Goal: Register for event/course

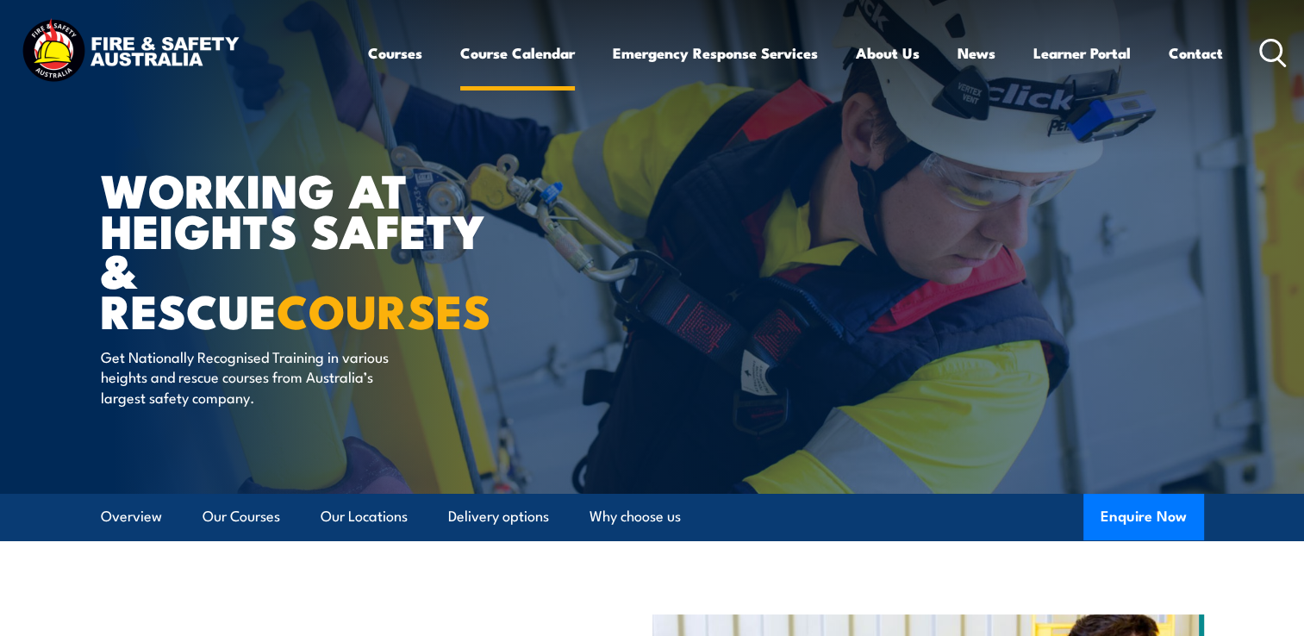
click at [541, 53] on link "Course Calendar" at bounding box center [517, 53] width 115 height 46
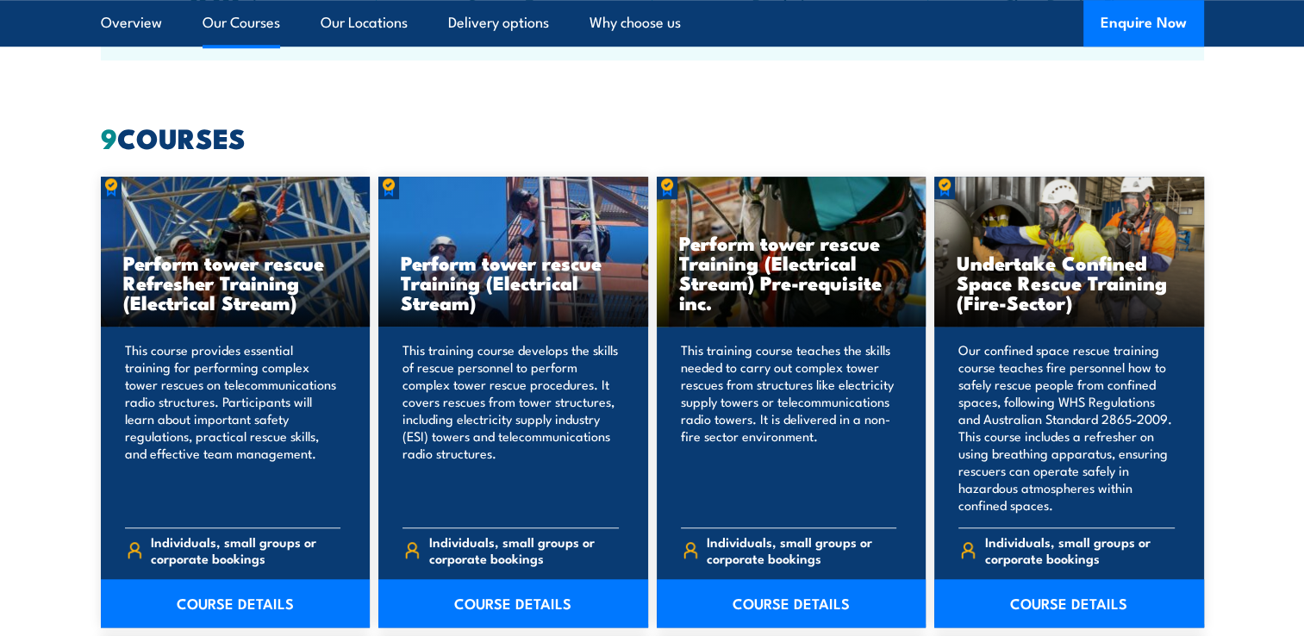
scroll to position [1293, 0]
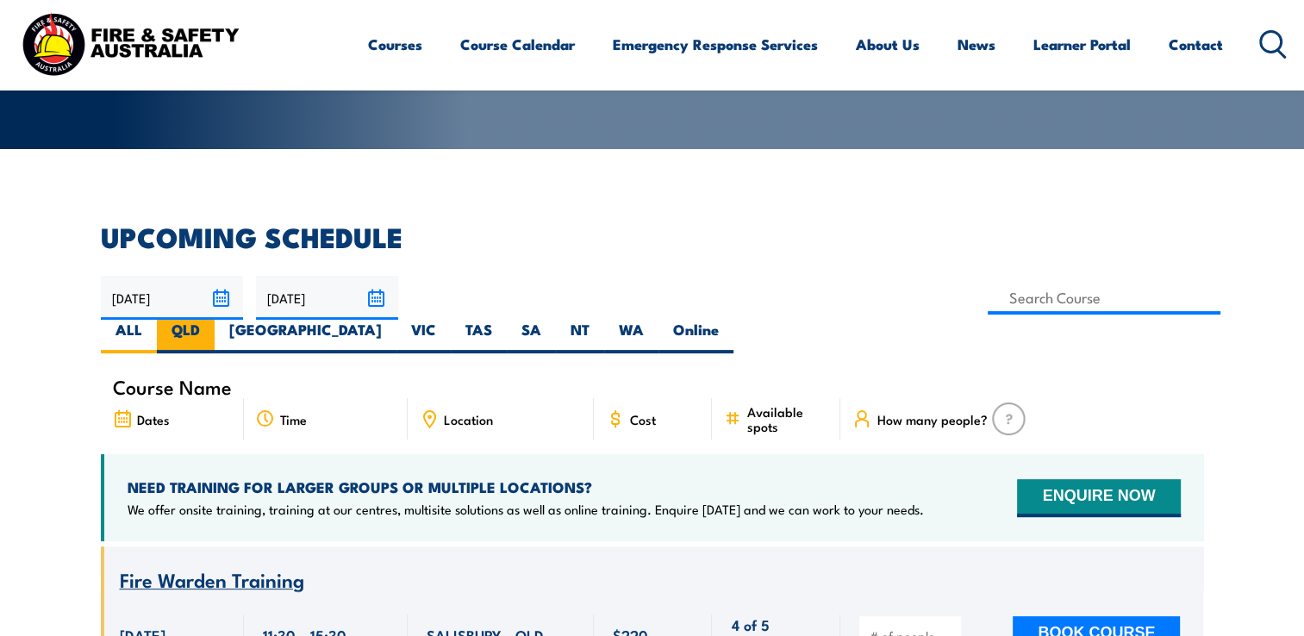
click at [215, 320] on label "QLD" at bounding box center [186, 337] width 58 height 34
click at [211, 320] on input "QLD" at bounding box center [205, 325] width 11 height 11
radio input "true"
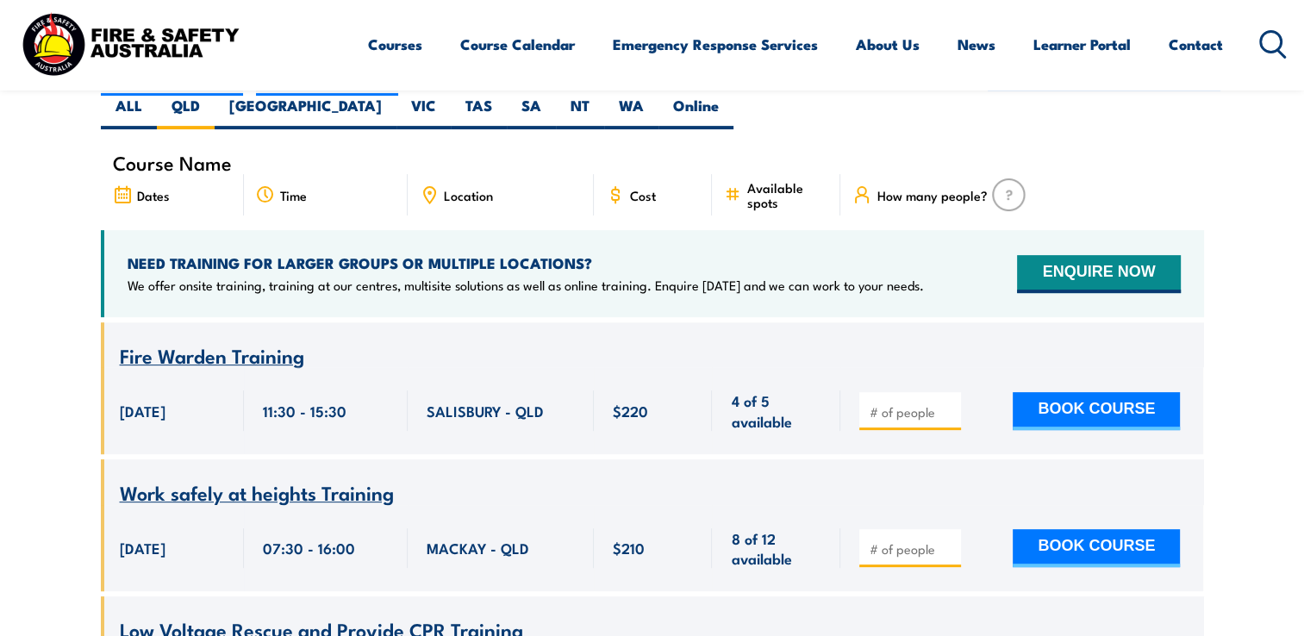
click at [433, 185] on icon at bounding box center [429, 194] width 19 height 19
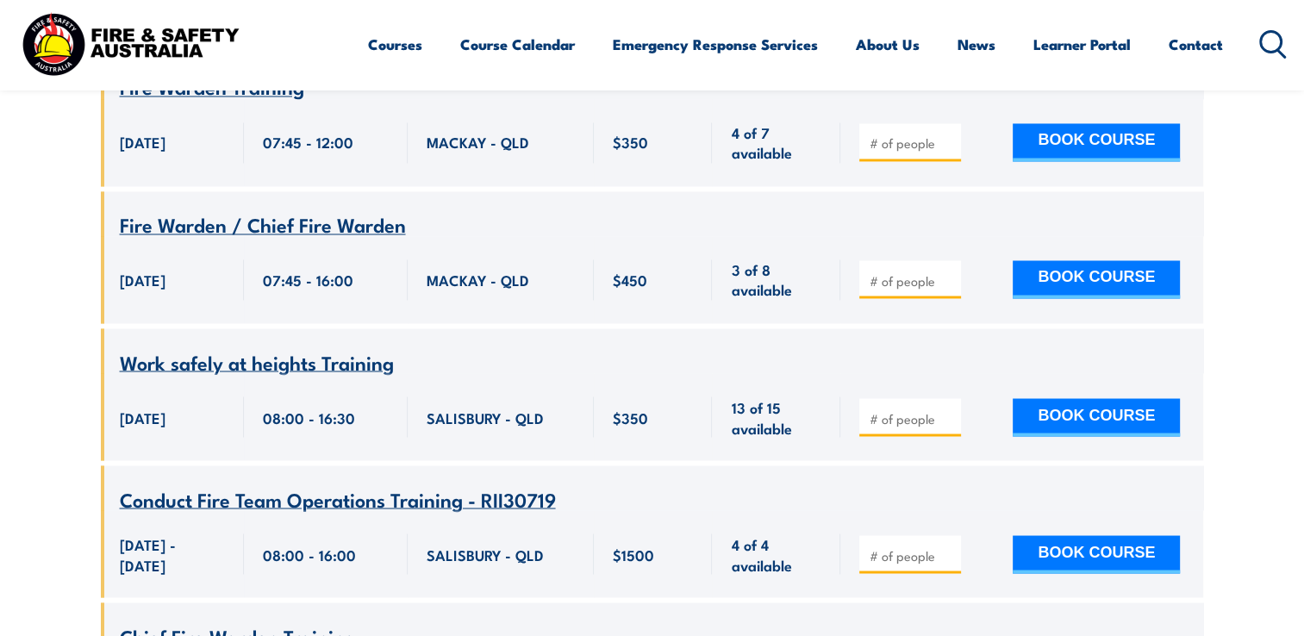
scroll to position [2982, 0]
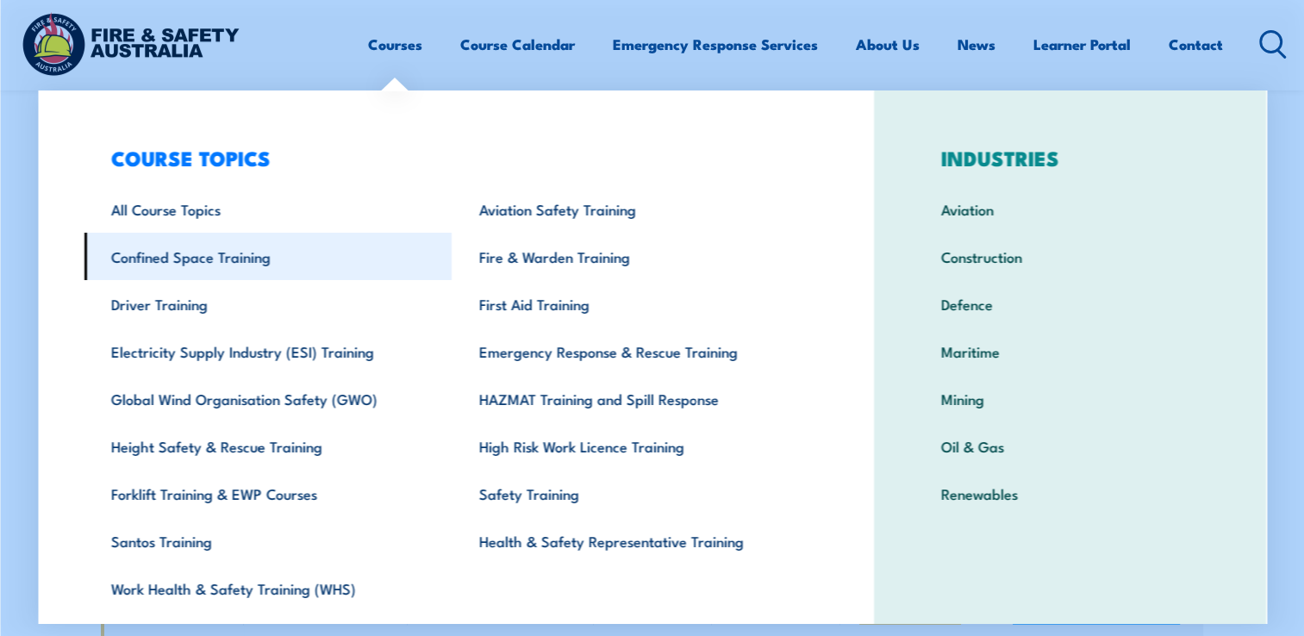
click at [237, 263] on link "Confined Space Training" at bounding box center [268, 256] width 368 height 47
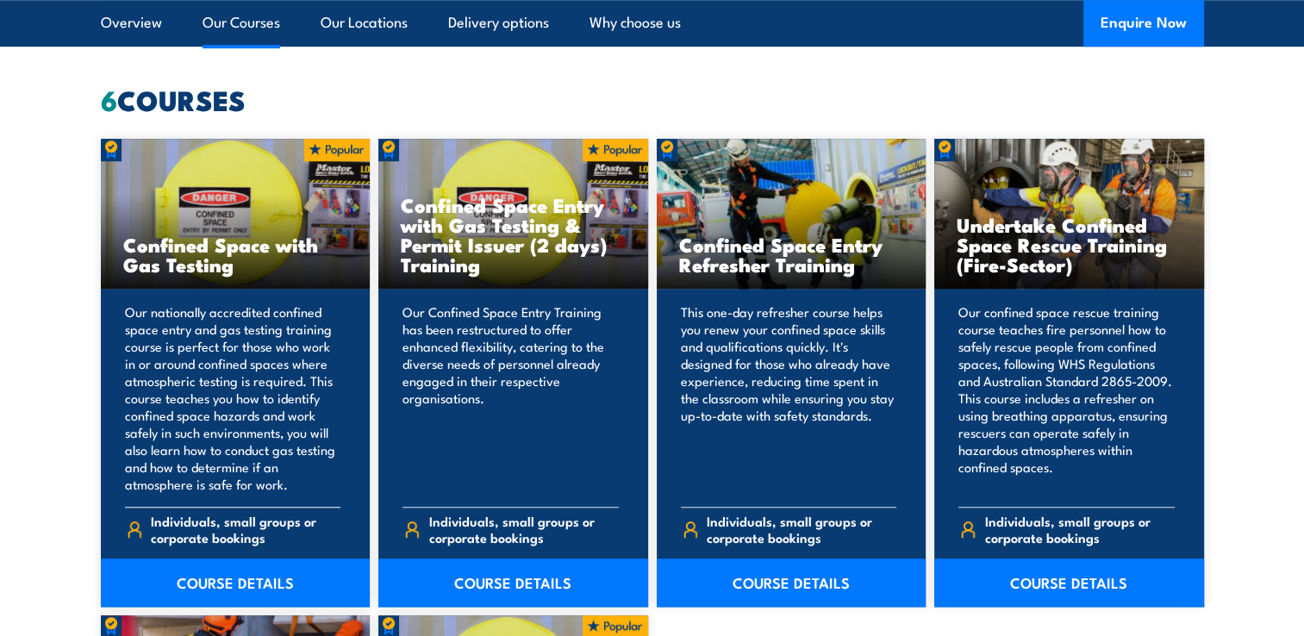
scroll to position [1379, 0]
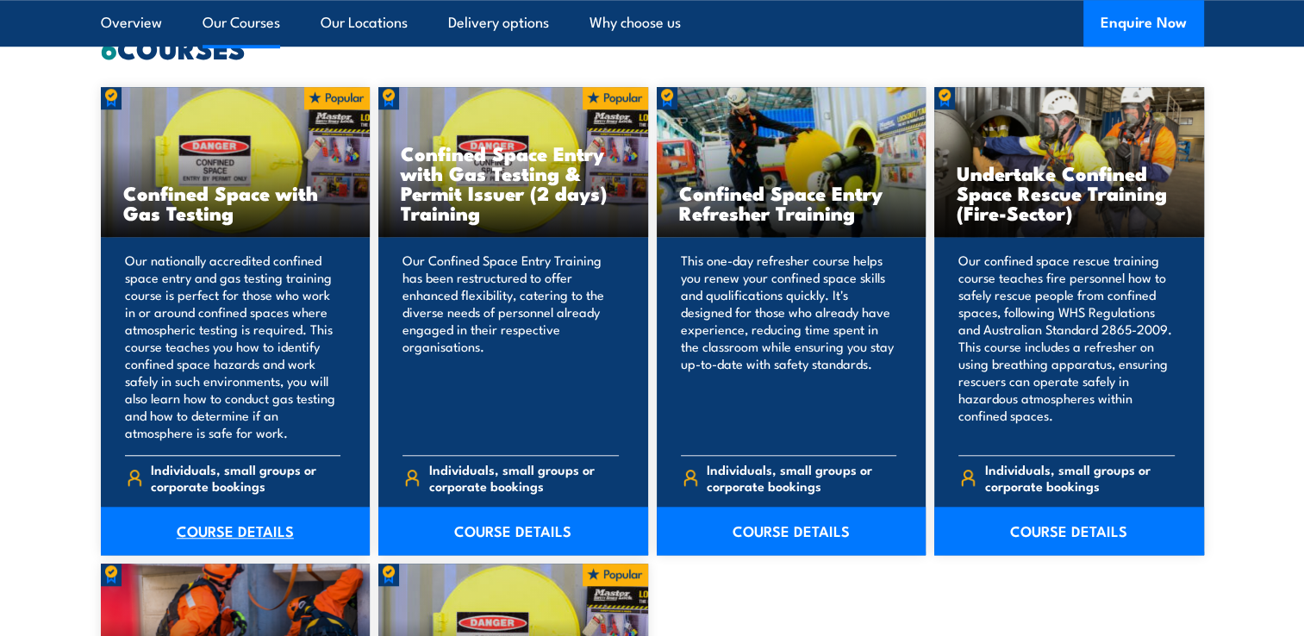
click at [193, 534] on link "COURSE DETAILS" at bounding box center [236, 531] width 270 height 48
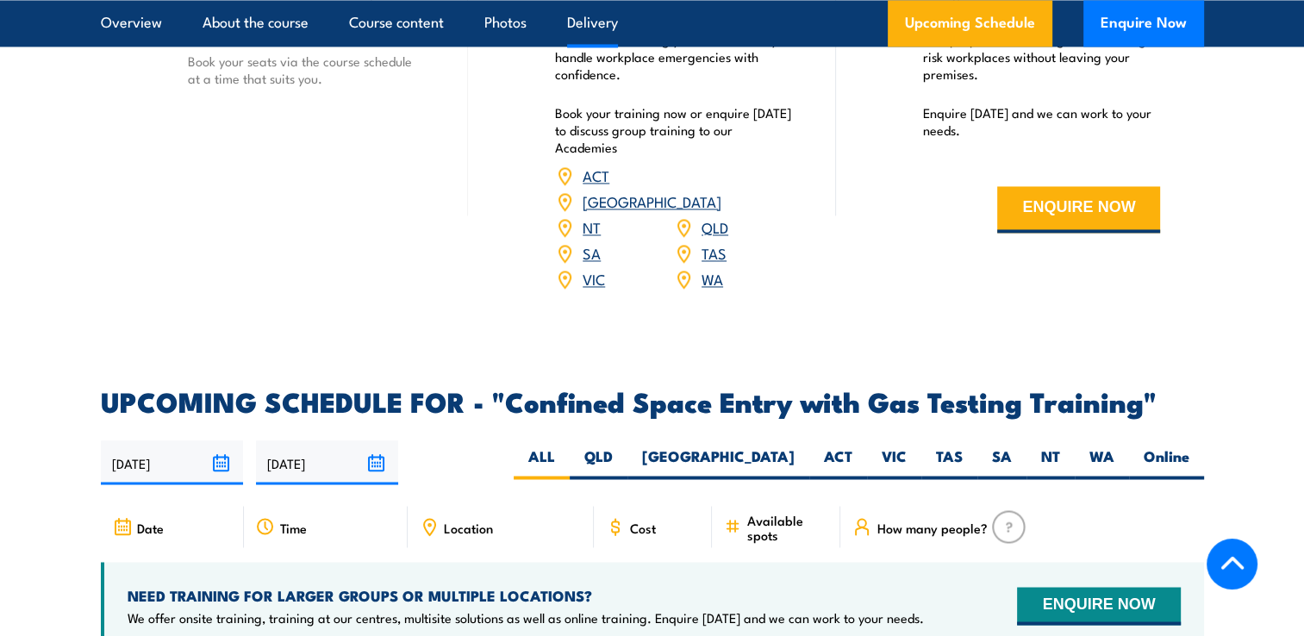
scroll to position [2844, 0]
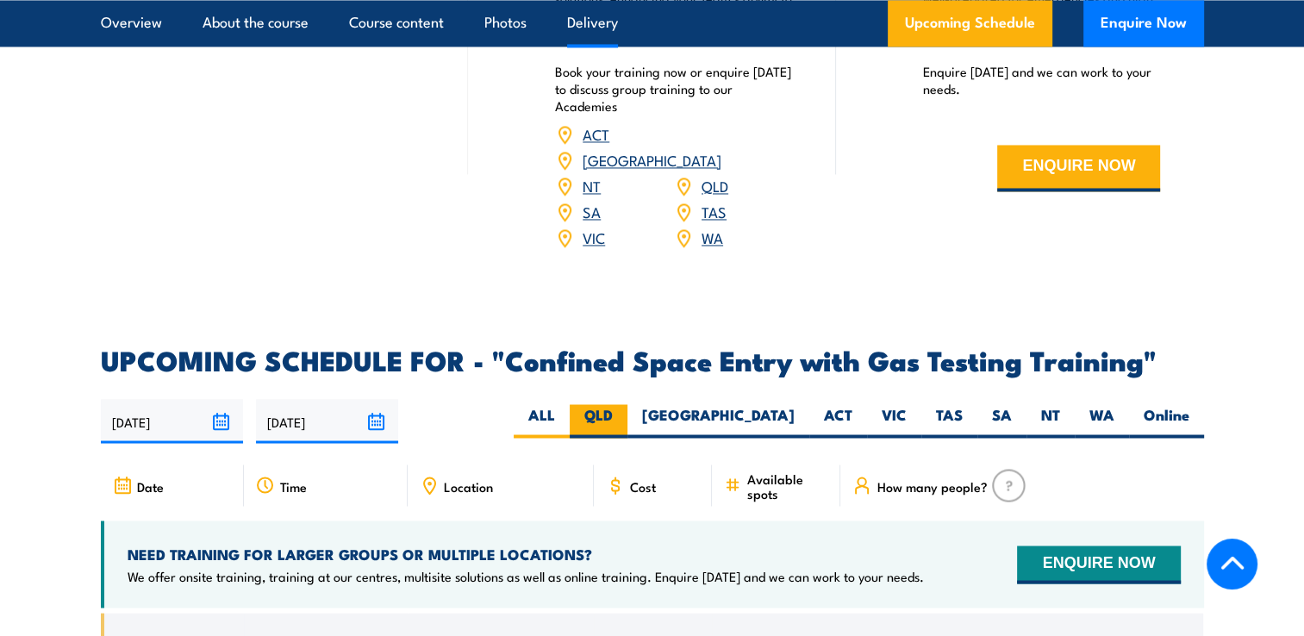
click at [627, 409] on label "QLD" at bounding box center [599, 421] width 58 height 34
click at [624, 409] on input "QLD" at bounding box center [618, 409] width 11 height 11
radio input "true"
